Goal: Task Accomplishment & Management: Manage account settings

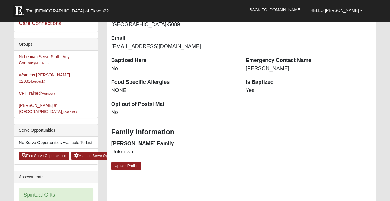
scroll to position [126, 0]
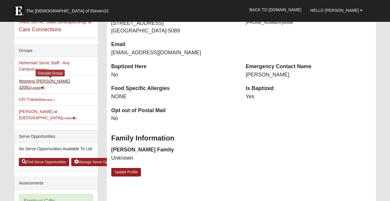
click at [60, 80] on link "Womens Damrow 32081 (Leader )" at bounding box center [44, 84] width 51 height 11
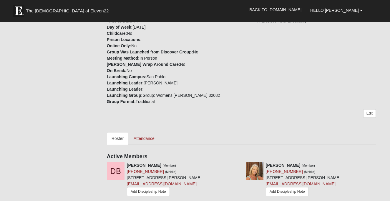
scroll to position [154, 0]
click at [148, 132] on link "Attendance" at bounding box center [144, 138] width 30 height 12
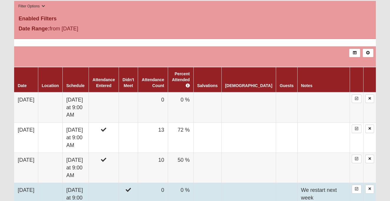
scroll to position [303, 0]
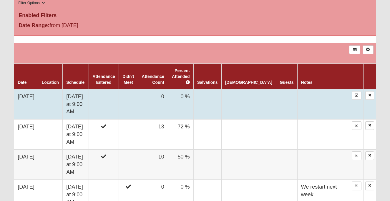
click at [194, 91] on td "0 %" at bounding box center [181, 104] width 26 height 30
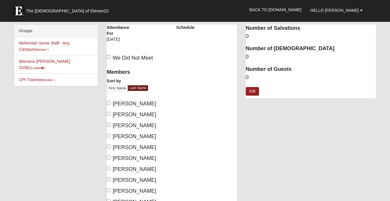
click at [111, 125] on label "[PERSON_NAME]" at bounding box center [131, 125] width 49 height 8
click at [111, 125] on input "[PERSON_NAME]" at bounding box center [109, 125] width 4 height 4
checkbox input "true"
click at [110, 136] on label "Dehner, Sherry" at bounding box center [131, 136] width 49 height 8
click at [110, 136] on input "Dehner, Sherry" at bounding box center [109, 135] width 4 height 4
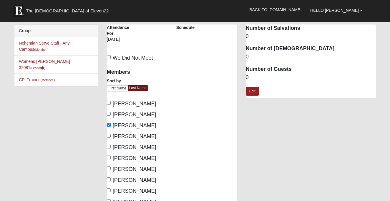
checkbox input "true"
click at [111, 146] on label "Dudenkov, Liliya" at bounding box center [131, 147] width 49 height 8
click at [111, 146] on input "Dudenkov, Liliya" at bounding box center [109, 146] width 4 height 4
checkbox input "true"
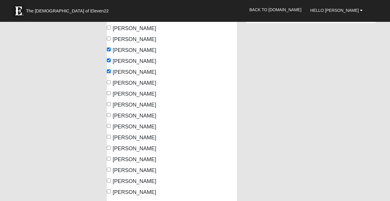
scroll to position [76, 0]
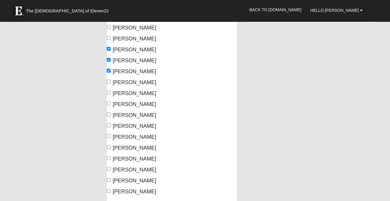
click at [109, 124] on input "Lustig, Jen" at bounding box center [109, 125] width 4 height 4
checkbox input "true"
click at [109, 139] on label "Opaczewski, Milli" at bounding box center [131, 137] width 49 height 8
click at [109, 138] on input "Opaczewski, Milli" at bounding box center [109, 136] width 4 height 4
checkbox input "true"
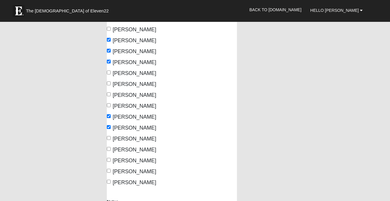
scroll to position [85, 0]
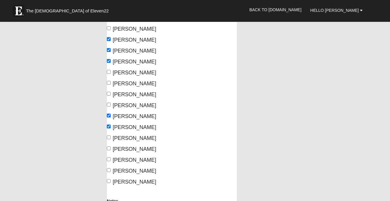
click at [111, 159] on label "Schafer, Colleen" at bounding box center [131, 160] width 49 height 8
click at [111, 159] on input "Schafer, Colleen" at bounding box center [109, 159] width 4 height 4
checkbox input "true"
click at [111, 180] on label "Zavala, Shannon" at bounding box center [131, 182] width 49 height 8
click at [111, 180] on input "Zavala, Shannon" at bounding box center [109, 181] width 4 height 4
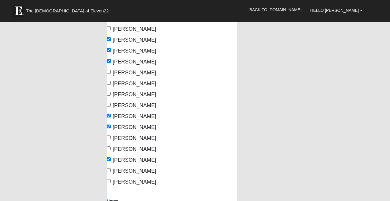
checkbox input "true"
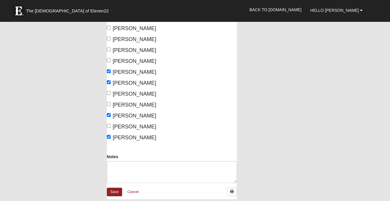
scroll to position [129, 0]
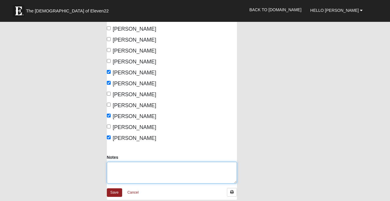
click at [116, 171] on textarea "Notes" at bounding box center [172, 172] width 130 height 22
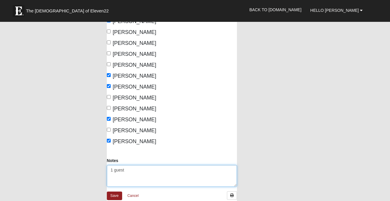
scroll to position [154, 0]
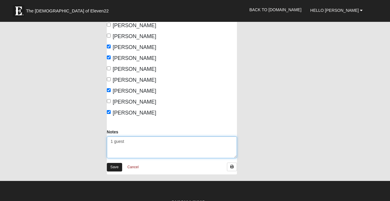
type textarea "1 guest"
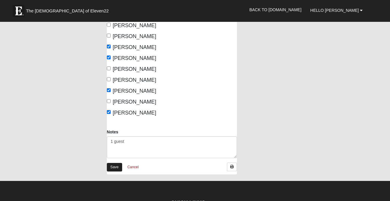
click at [117, 166] on link "Save" at bounding box center [114, 167] width 15 height 9
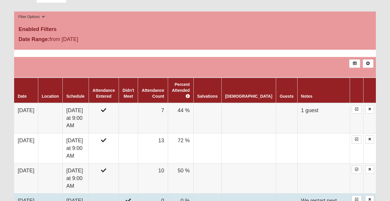
scroll to position [289, 0]
